Goal: Task Accomplishment & Management: Manage account settings

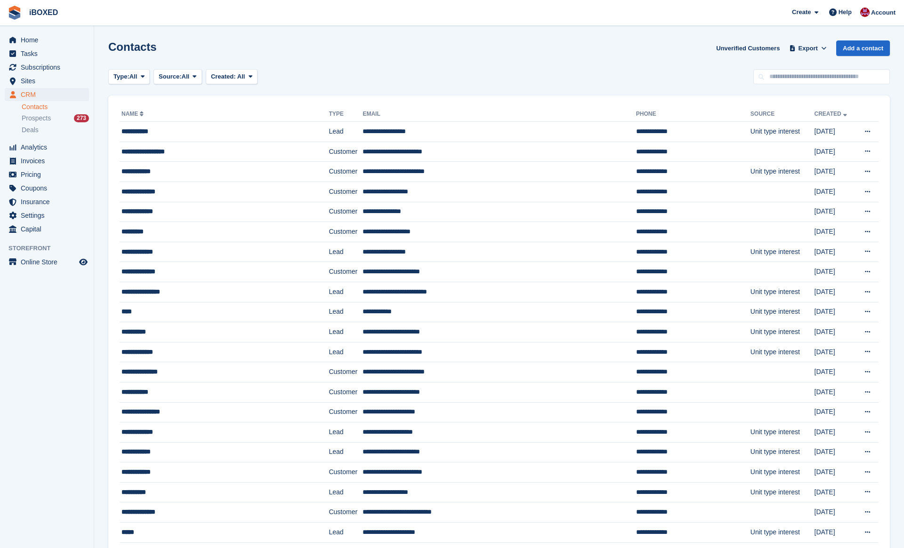
click at [29, 32] on div "Home Tasks Subscriptions Subscriptions Subscriptions Price increases NEW Price …" at bounding box center [47, 133] width 94 height 207
click at [29, 36] on span "Home" at bounding box center [49, 39] width 56 height 13
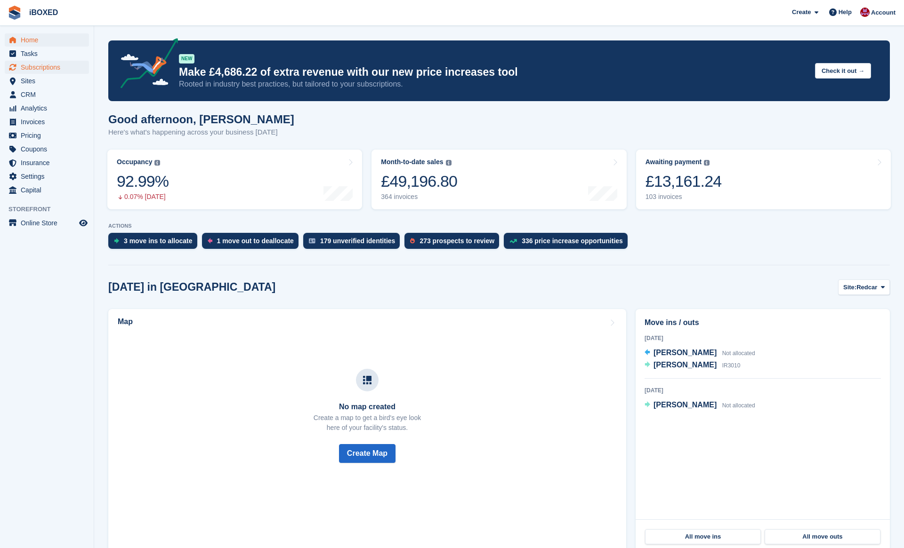
click at [64, 69] on span "Subscriptions" at bounding box center [49, 67] width 56 height 13
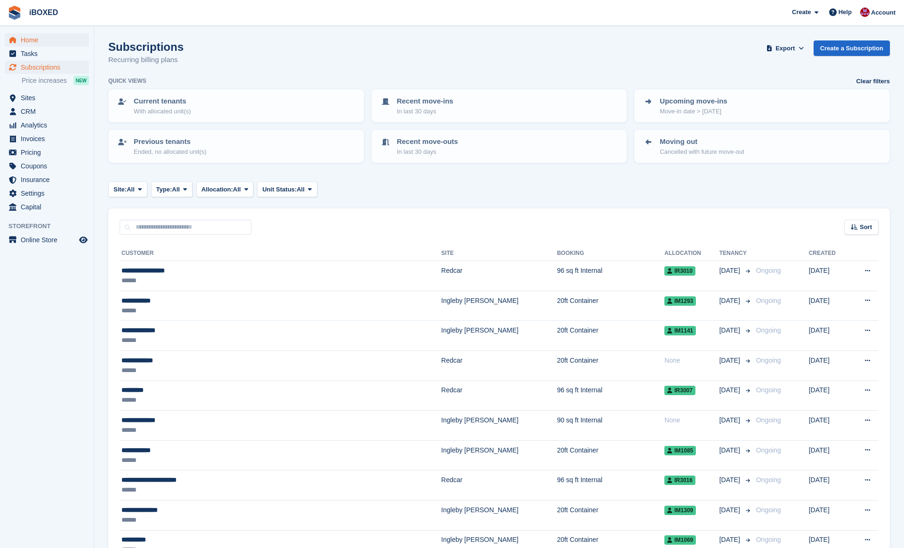
click at [53, 37] on span "Home" at bounding box center [49, 39] width 56 height 13
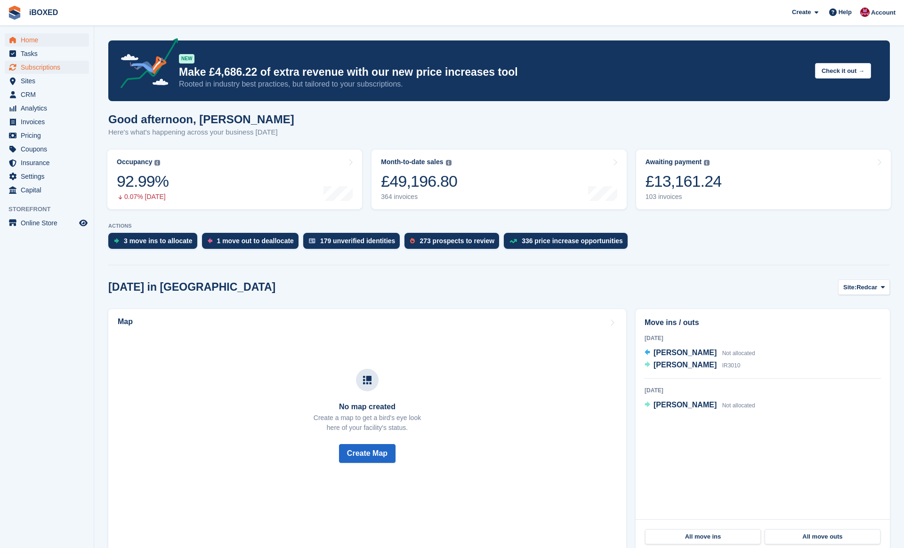
click at [65, 73] on span "Subscriptions" at bounding box center [49, 67] width 56 height 13
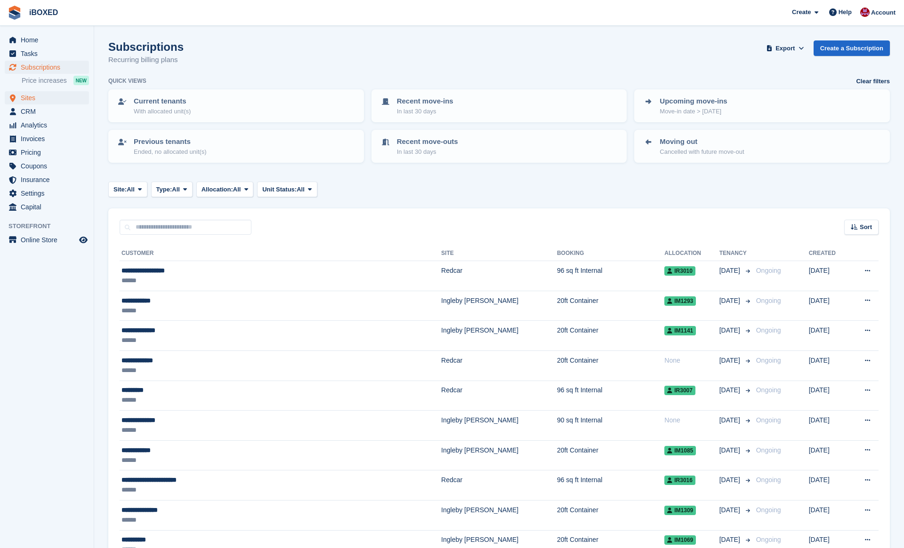
click at [64, 103] on span "Sites" at bounding box center [49, 97] width 56 height 13
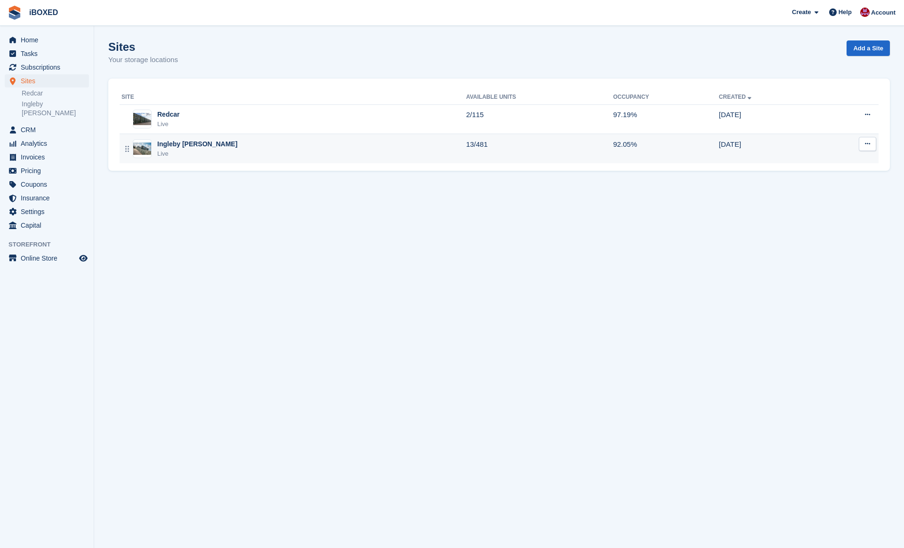
click at [183, 143] on div "Ingleby [PERSON_NAME]" at bounding box center [197, 144] width 80 height 10
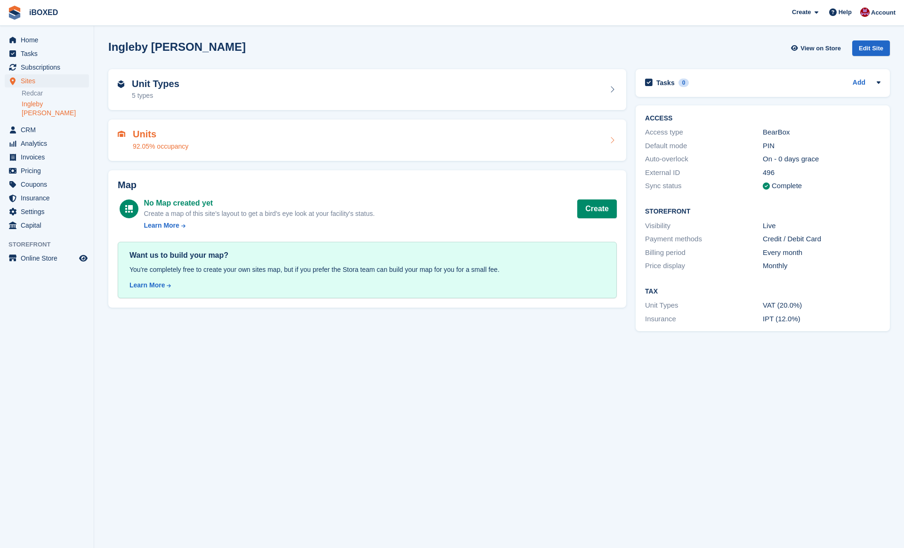
click at [194, 145] on div "Units 92.05% occupancy" at bounding box center [367, 140] width 499 height 23
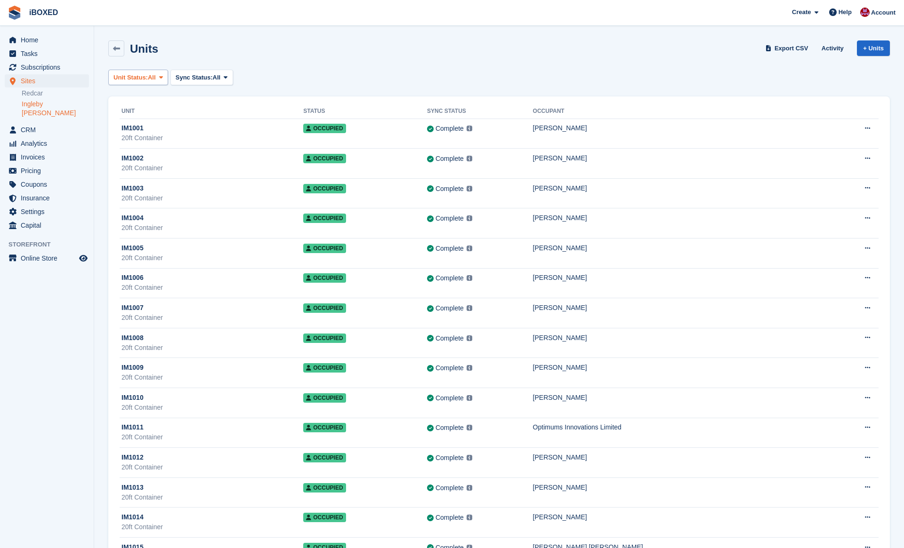
click at [145, 82] on button "Unit Status: All" at bounding box center [138, 78] width 60 height 16
click at [161, 114] on link "Available" at bounding box center [153, 116] width 82 height 17
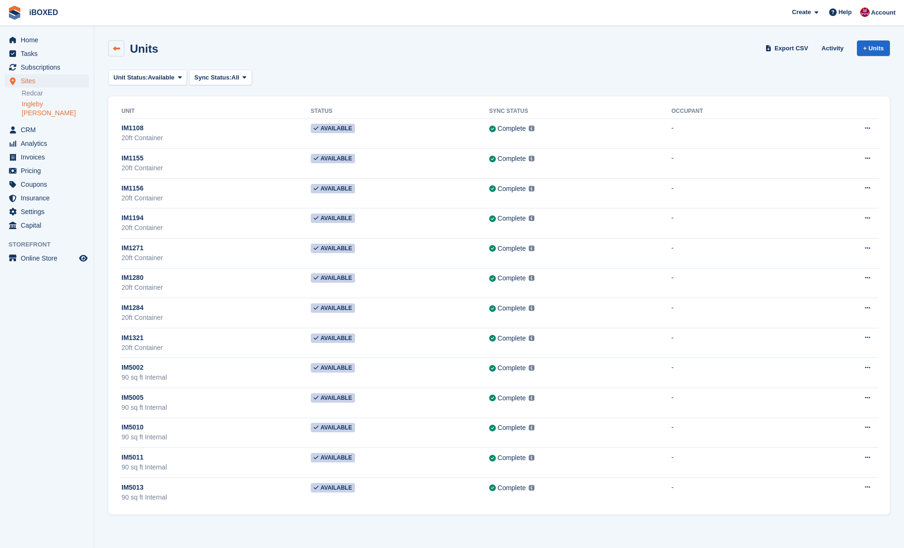
click at [120, 50] on icon at bounding box center [116, 48] width 7 height 7
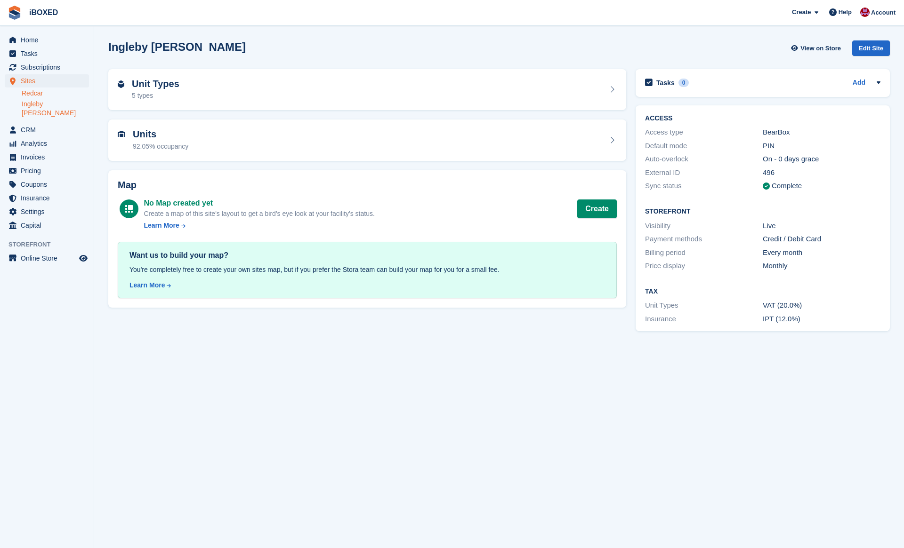
click at [79, 96] on link "Redcar" at bounding box center [55, 93] width 67 height 9
click at [75, 101] on link "Ingleby [PERSON_NAME]" at bounding box center [55, 109] width 67 height 18
click at [57, 38] on span "Home" at bounding box center [49, 39] width 56 height 13
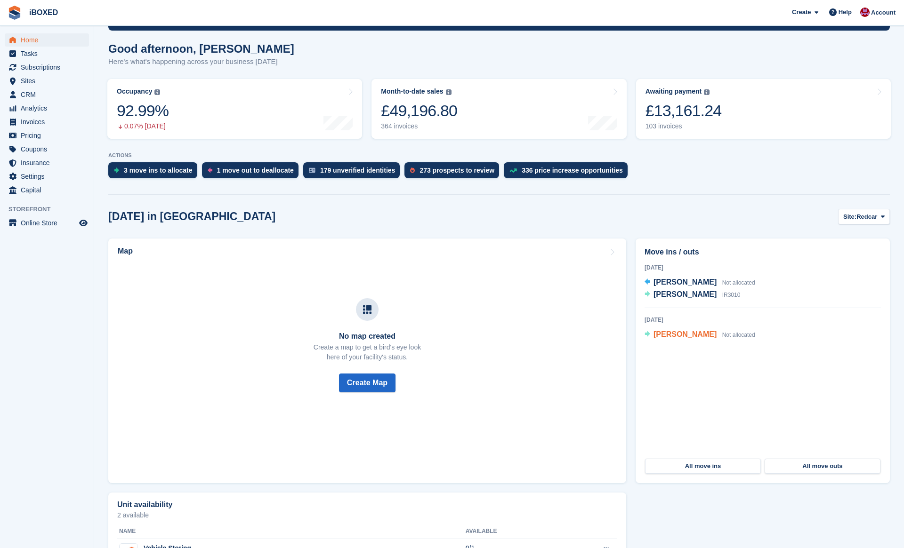
scroll to position [86, 0]
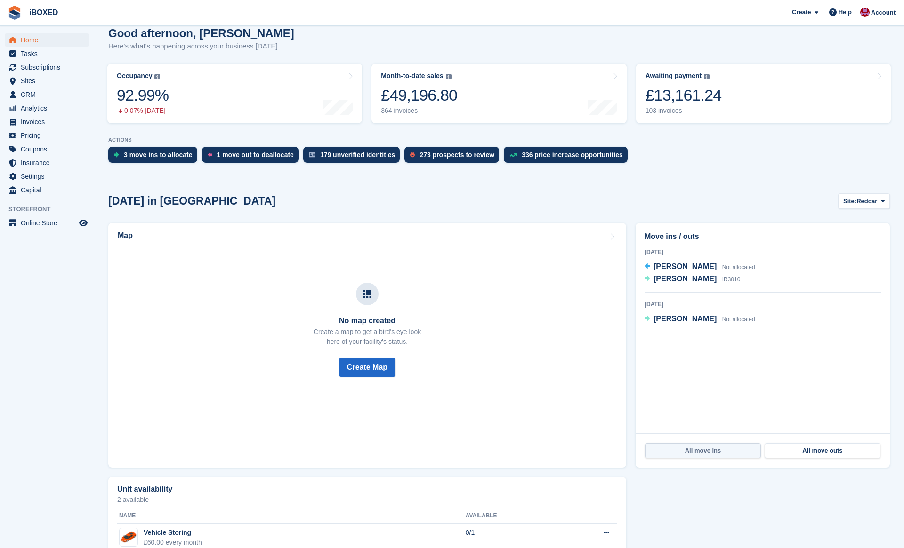
click at [725, 458] on link "All move ins" at bounding box center [703, 450] width 116 height 15
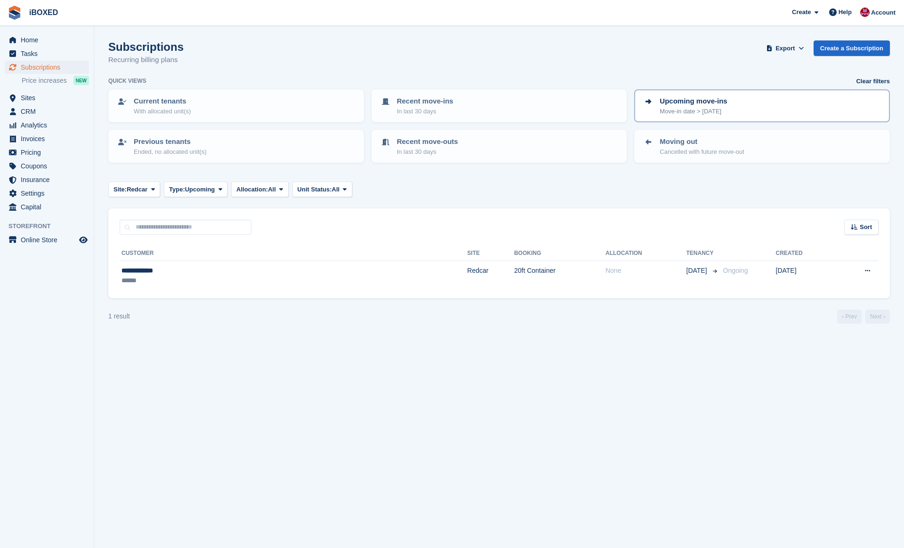
click at [717, 112] on p "Move-in date > [DATE]" at bounding box center [692, 111] width 67 height 9
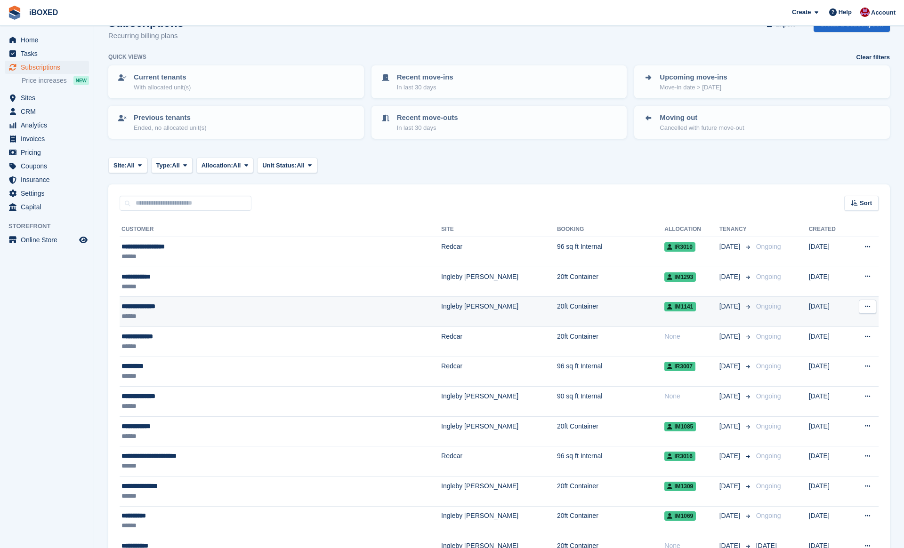
scroll to position [23, 0]
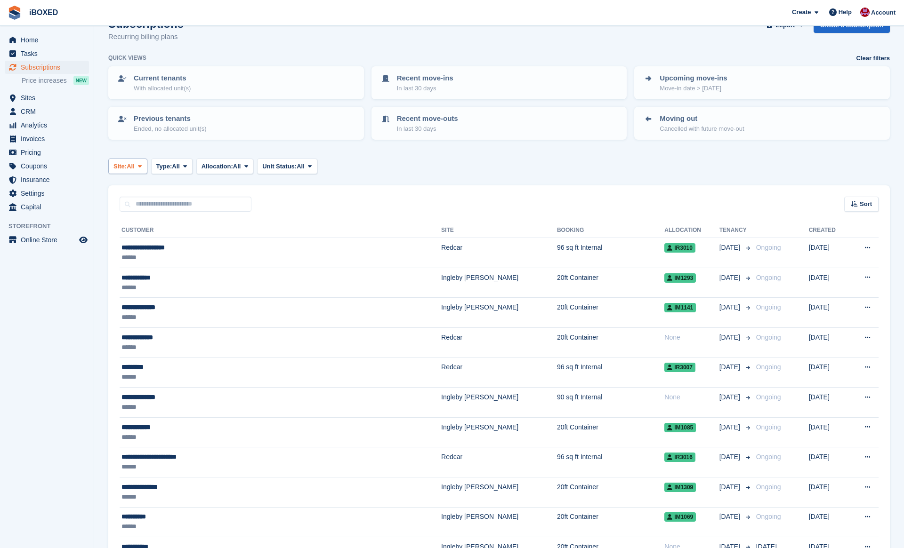
click at [142, 171] on button "Site: All" at bounding box center [127, 167] width 39 height 16
click at [159, 226] on link "Ingleby [PERSON_NAME]" at bounding box center [159, 222] width 94 height 17
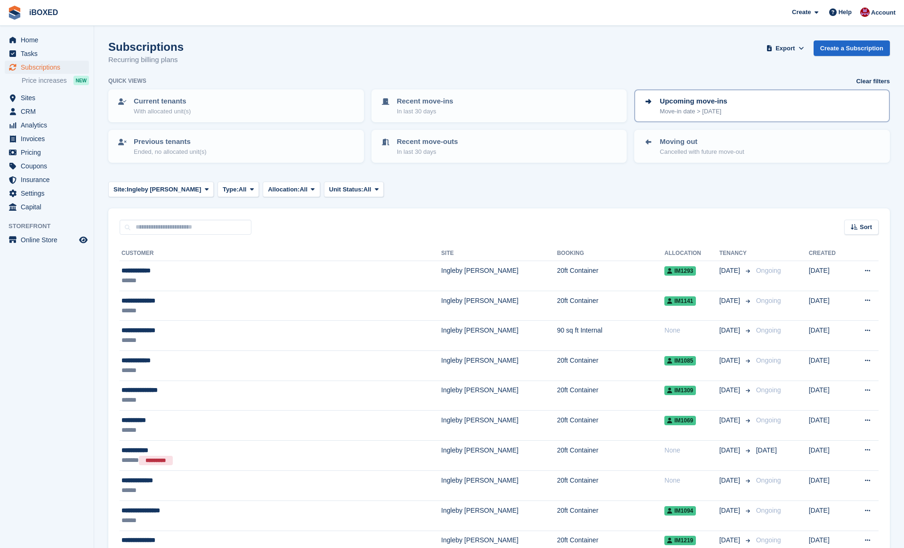
click at [706, 108] on p "Move-in date > today" at bounding box center [692, 111] width 67 height 9
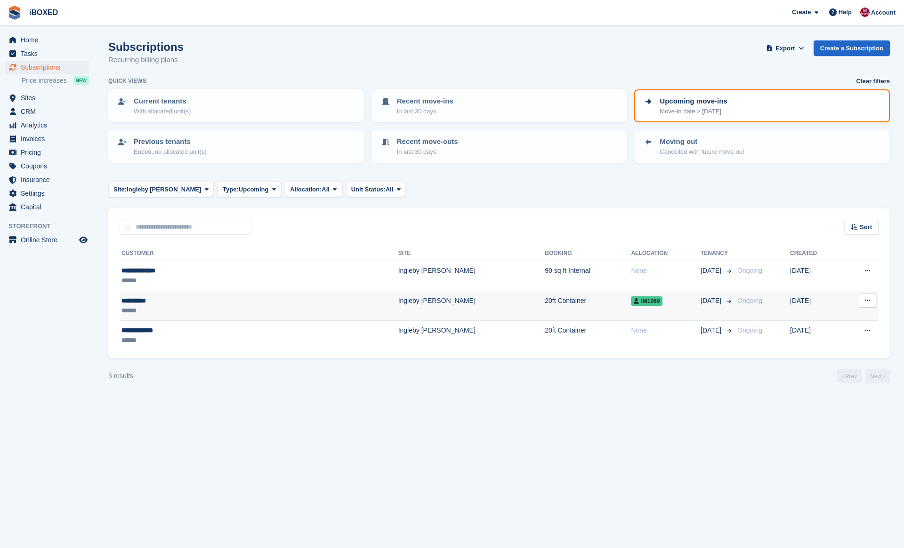
click at [545, 310] on td "20ft Container" at bounding box center [588, 306] width 86 height 30
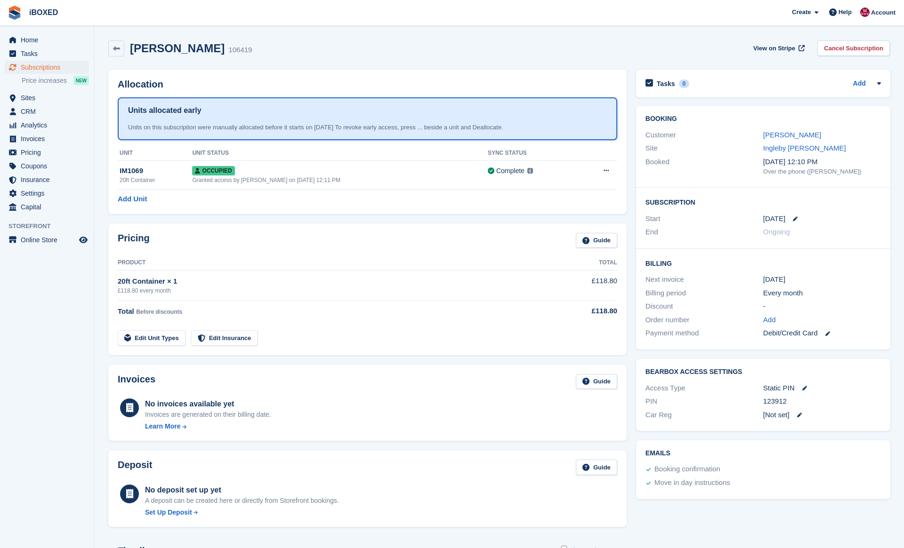
click at [284, 288] on div "£118.80 every month" at bounding box center [329, 291] width 422 height 8
click at [264, 175] on div "Occupied" at bounding box center [340, 171] width 296 height 10
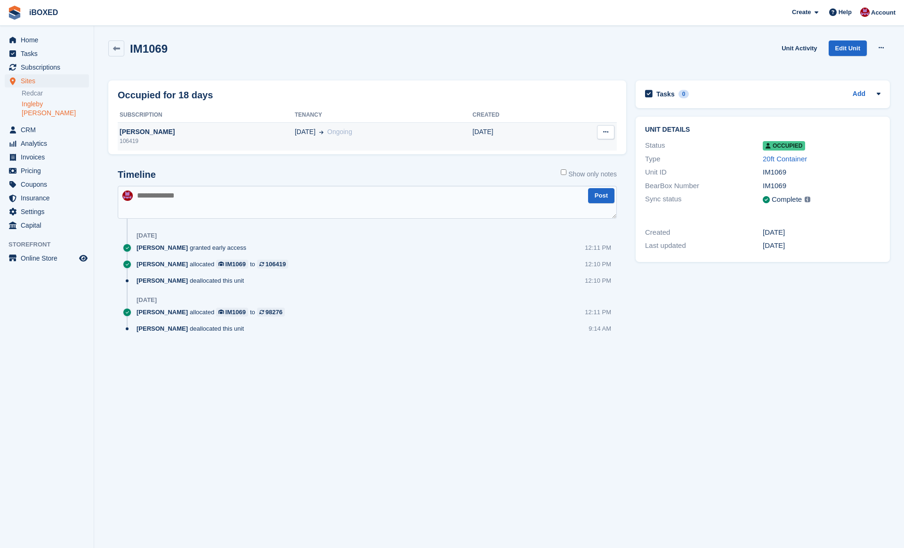
click at [180, 130] on div "Kurt Smith" at bounding box center [206, 132] width 177 height 10
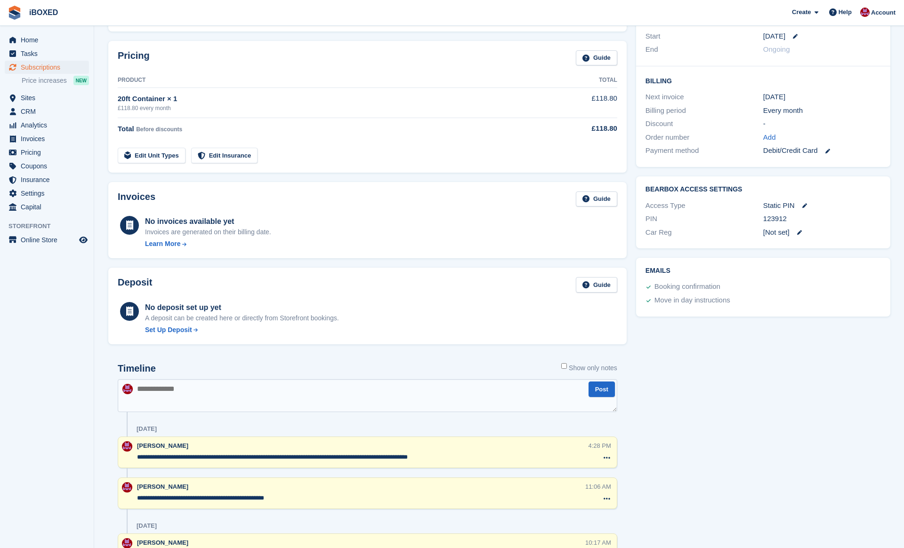
scroll to position [543, 0]
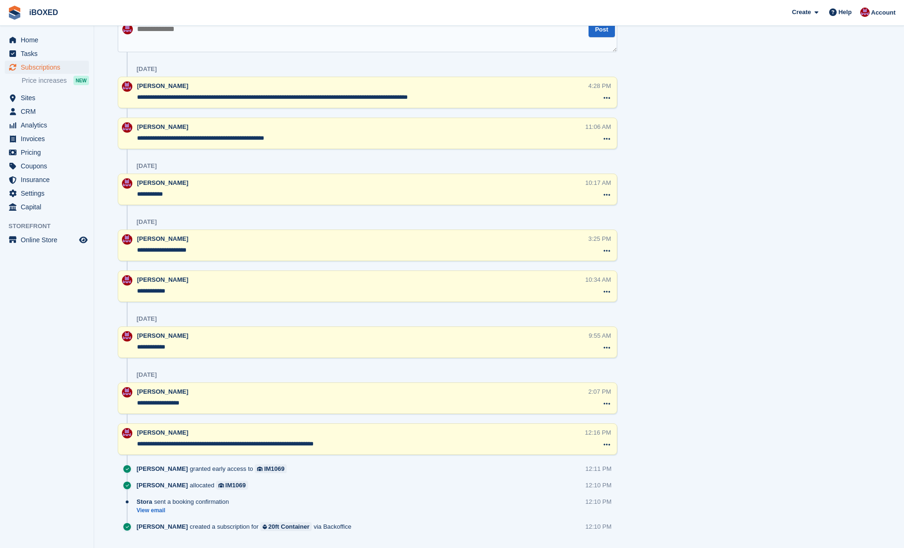
click at [360, 537] on div "[PERSON_NAME] created a subscription for 20ft Container via Backoffice 12:10 PM" at bounding box center [376, 530] width 481 height 16
click at [56, 47] on ul "Home" at bounding box center [47, 40] width 94 height 14
click at [52, 104] on span "Sites" at bounding box center [49, 97] width 56 height 13
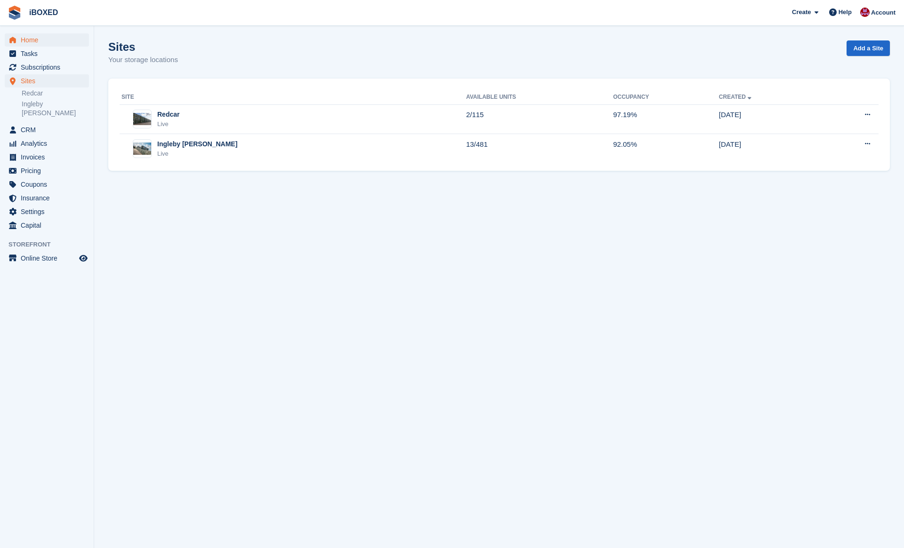
click at [57, 40] on span "Home" at bounding box center [49, 39] width 56 height 13
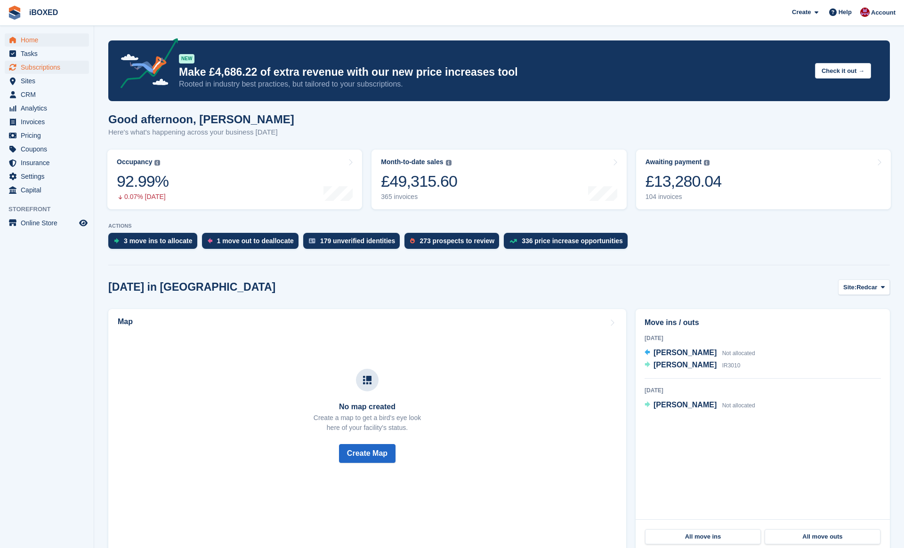
click at [58, 72] on span "Subscriptions" at bounding box center [49, 67] width 56 height 13
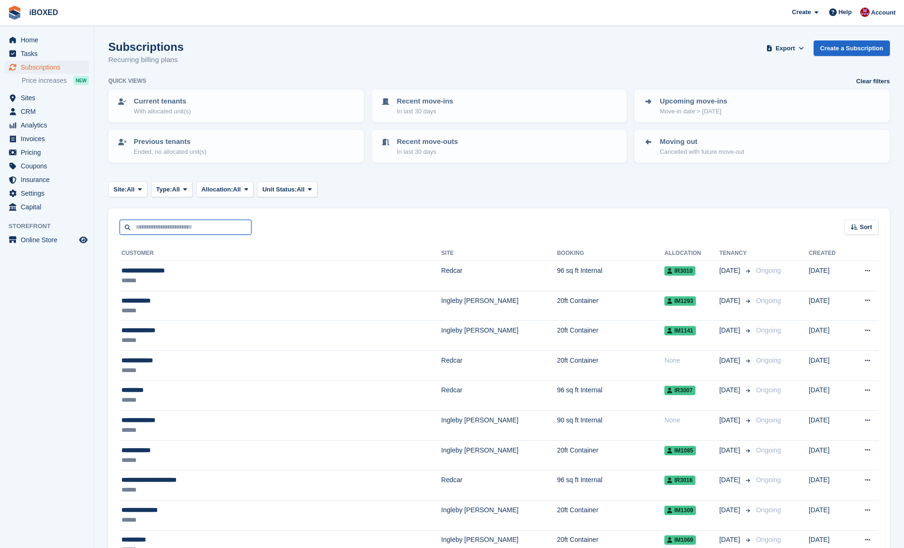
click at [208, 230] on input "text" at bounding box center [186, 228] width 132 height 16
type input "****"
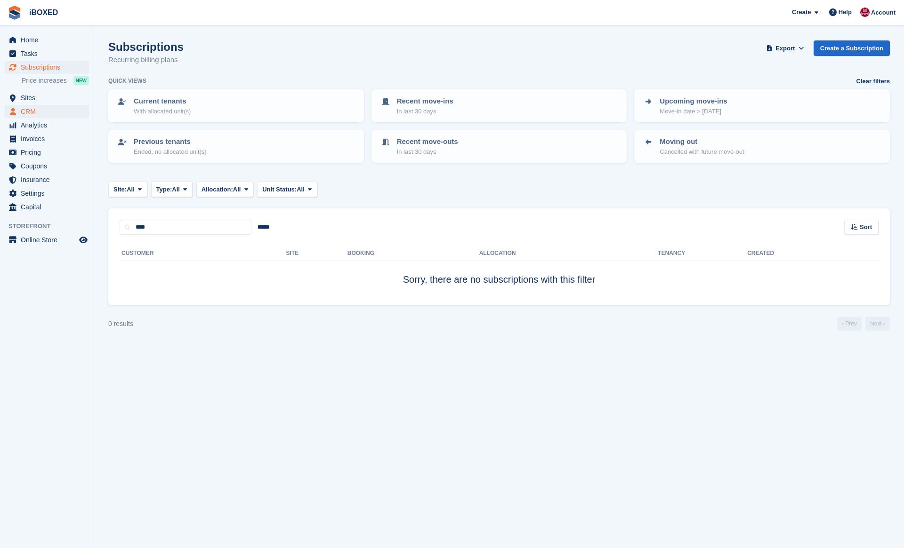
click at [55, 115] on span "CRM" at bounding box center [49, 111] width 56 height 13
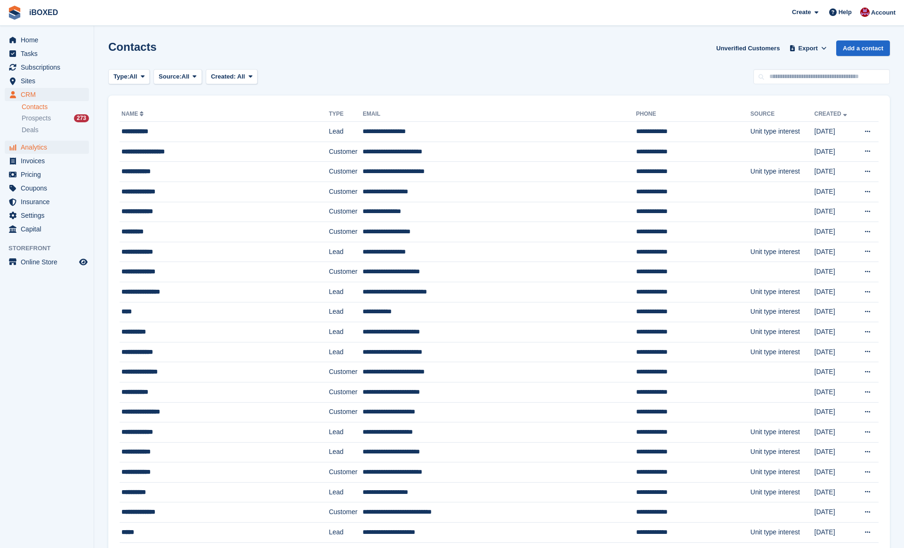
click at [51, 147] on span "Analytics" at bounding box center [49, 147] width 56 height 13
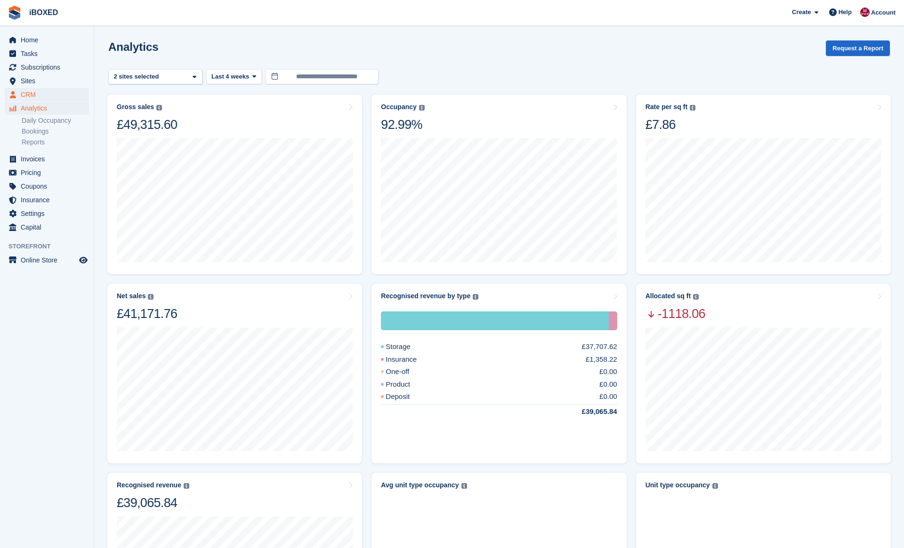
click at [46, 92] on span "CRM" at bounding box center [49, 94] width 56 height 13
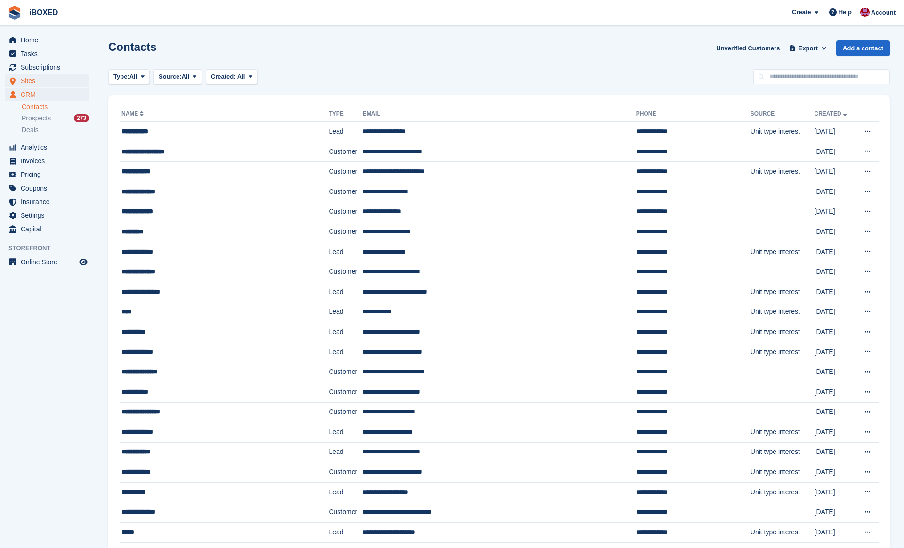
click at [62, 85] on span "Sites" at bounding box center [49, 80] width 56 height 13
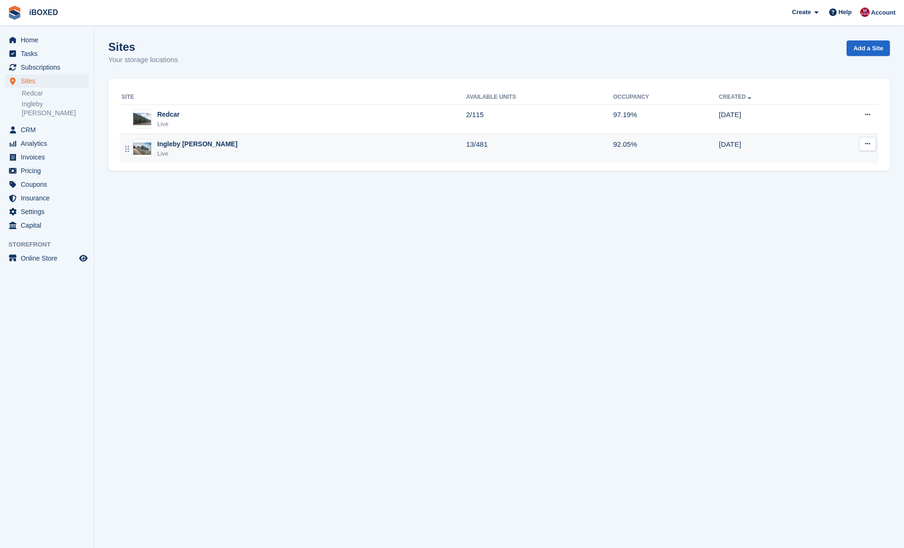
click at [192, 153] on div "Live" at bounding box center [197, 153] width 80 height 9
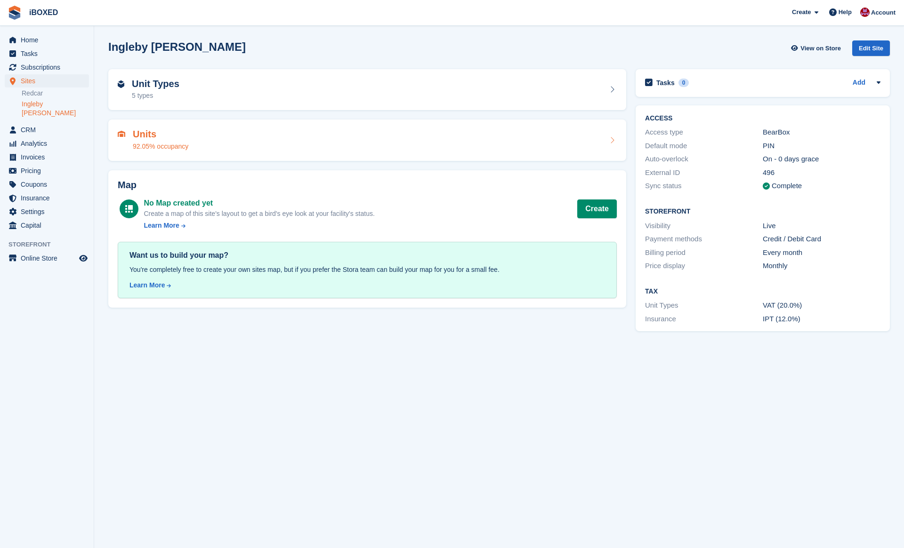
click at [196, 155] on div "Units 92.05% occupancy" at bounding box center [367, 140] width 518 height 41
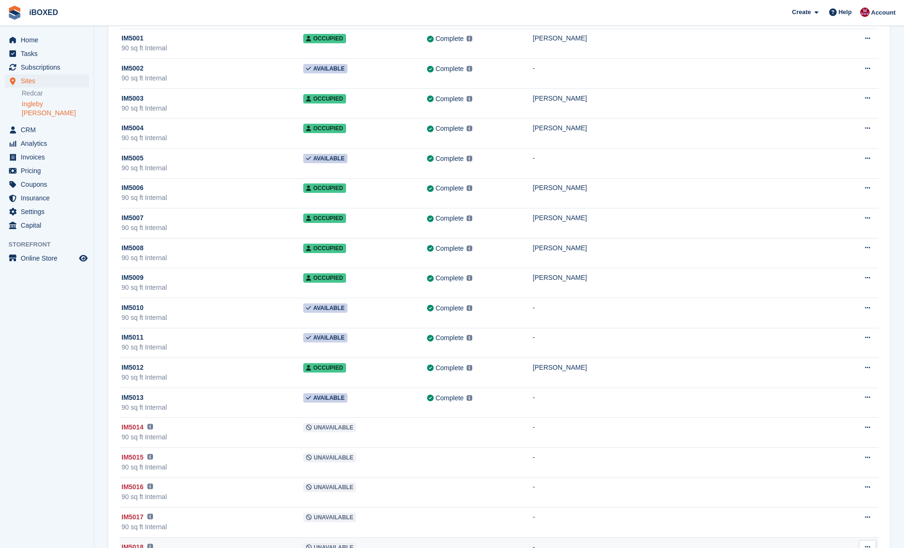
scroll to position [13648, 0]
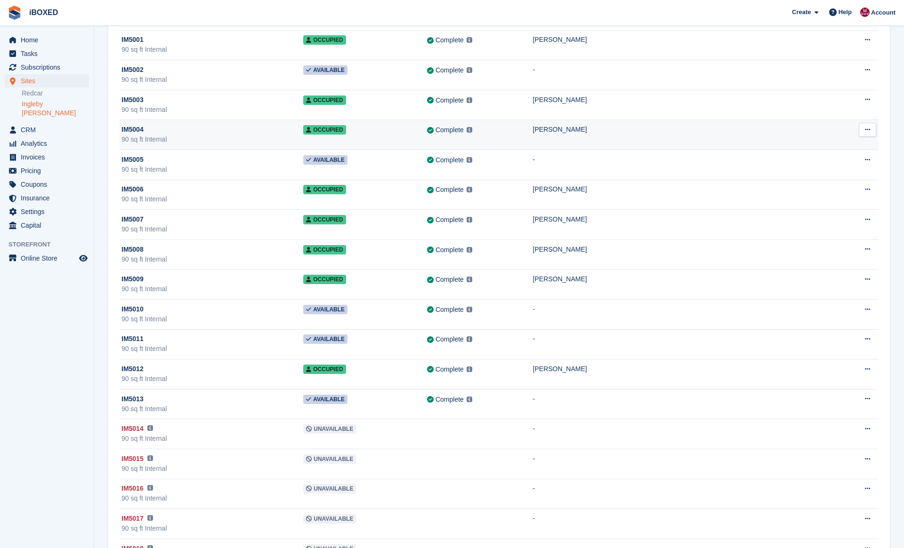
click at [217, 134] on div "IM5004" at bounding box center [212, 130] width 182 height 10
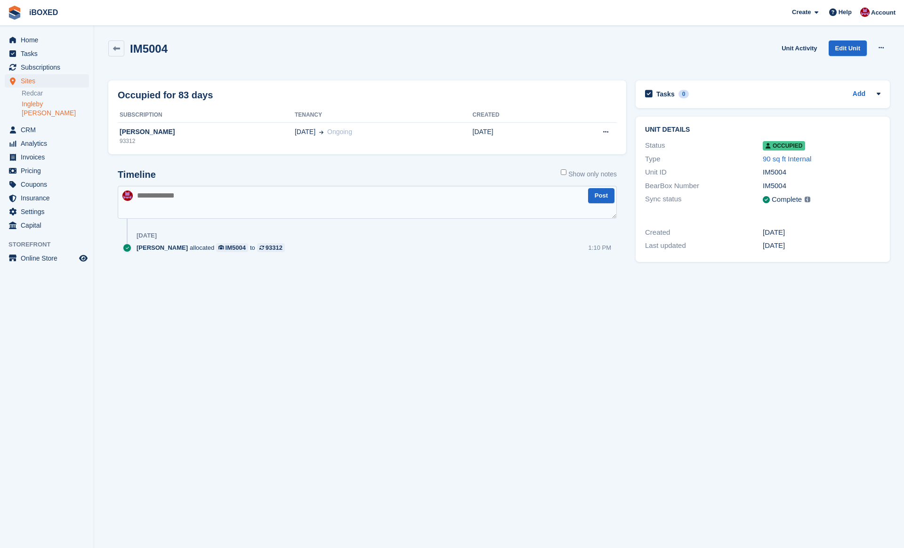
click at [61, 106] on link "Ingleby [PERSON_NAME]" at bounding box center [55, 109] width 67 height 18
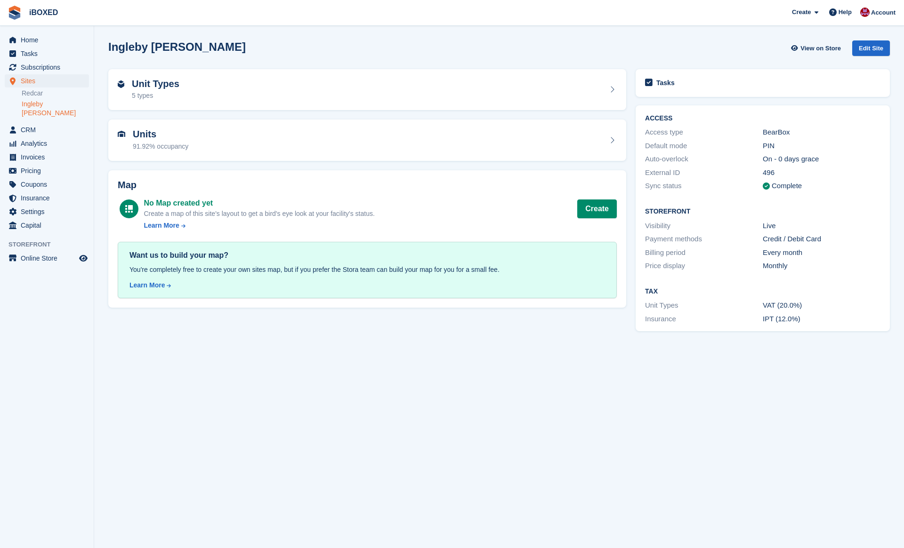
click at [58, 96] on link "Redcar" at bounding box center [55, 93] width 67 height 9
click at [59, 102] on link "Ingleby [PERSON_NAME]" at bounding box center [55, 109] width 67 height 18
click at [56, 103] on link "Ingleby [PERSON_NAME]" at bounding box center [55, 109] width 67 height 18
click at [200, 137] on div "Units 91.92% occupancy" at bounding box center [367, 140] width 499 height 23
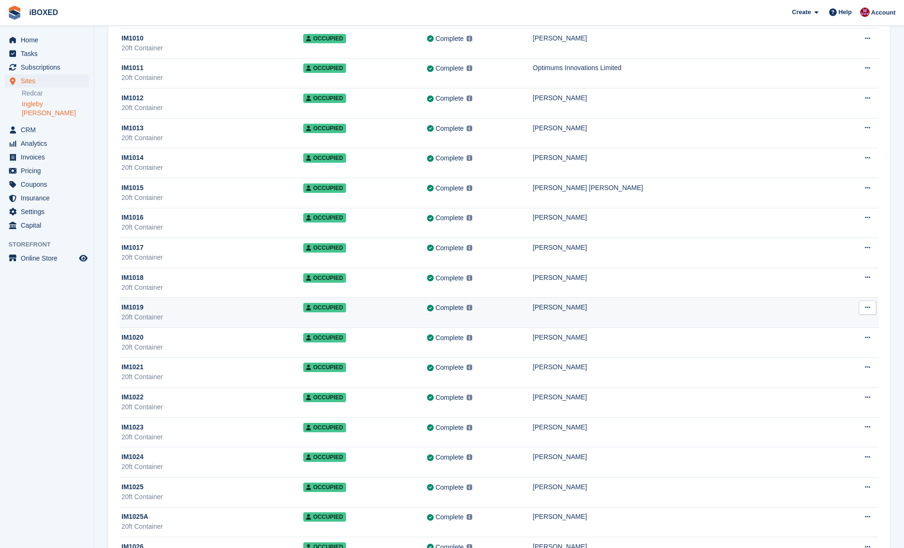
scroll to position [248, 0]
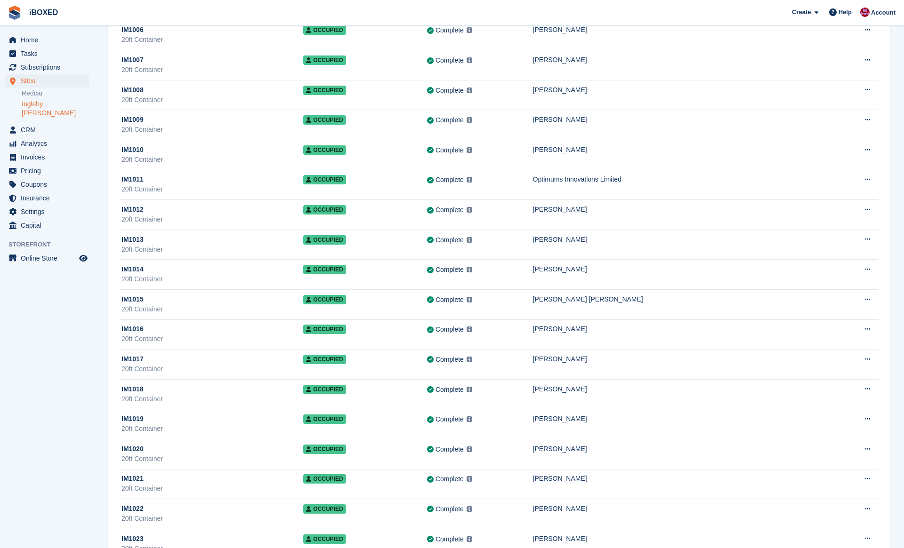
click at [18, 47] on ul "Home" at bounding box center [47, 40] width 94 height 14
click at [19, 40] on link "Home" at bounding box center [47, 39] width 84 height 13
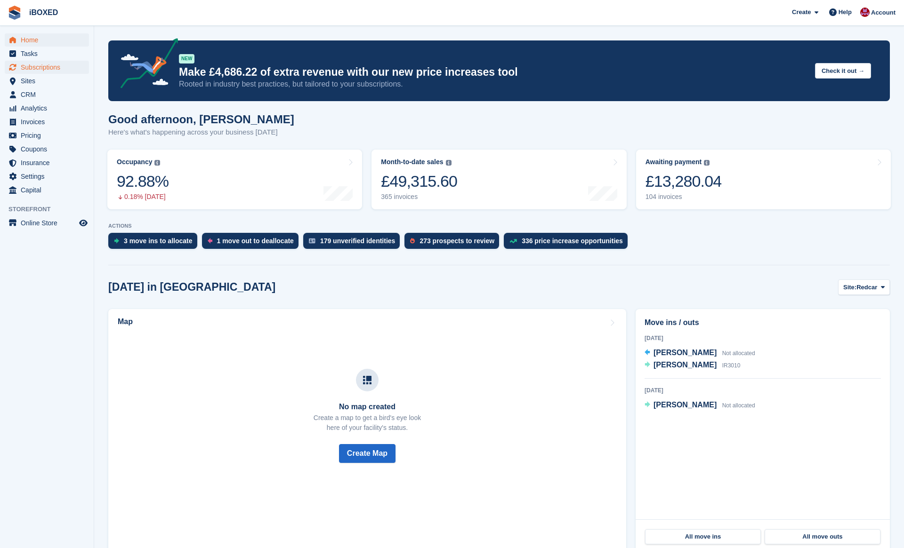
click at [54, 67] on span "Subscriptions" at bounding box center [49, 67] width 56 height 13
